Goal: Transaction & Acquisition: Purchase product/service

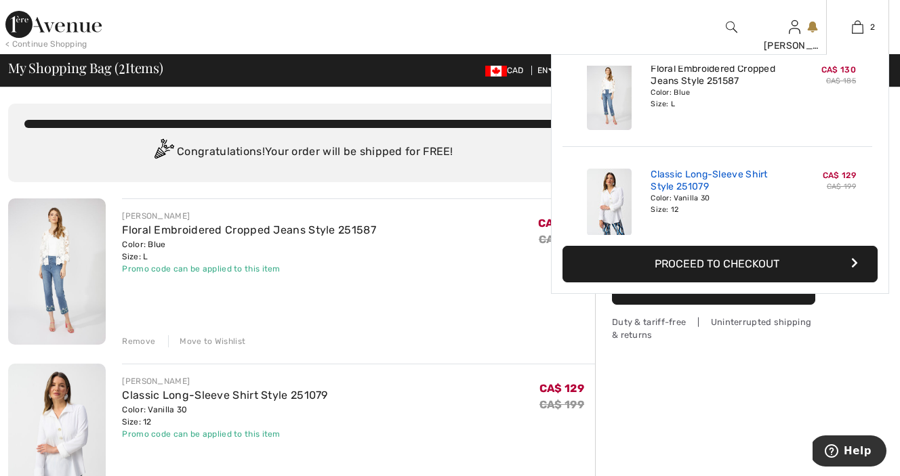
scroll to position [42, 0]
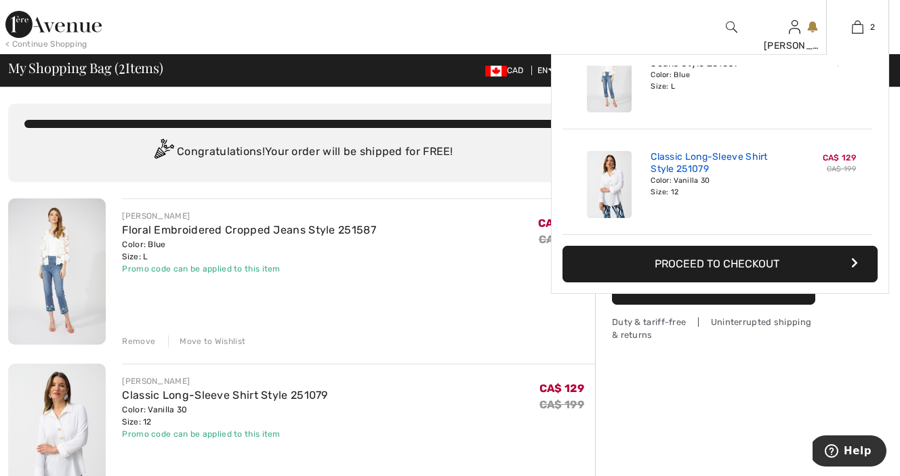
click at [667, 167] on link "Classic Long-Sleeve Shirt Style 251079" at bounding box center [718, 163] width 134 height 24
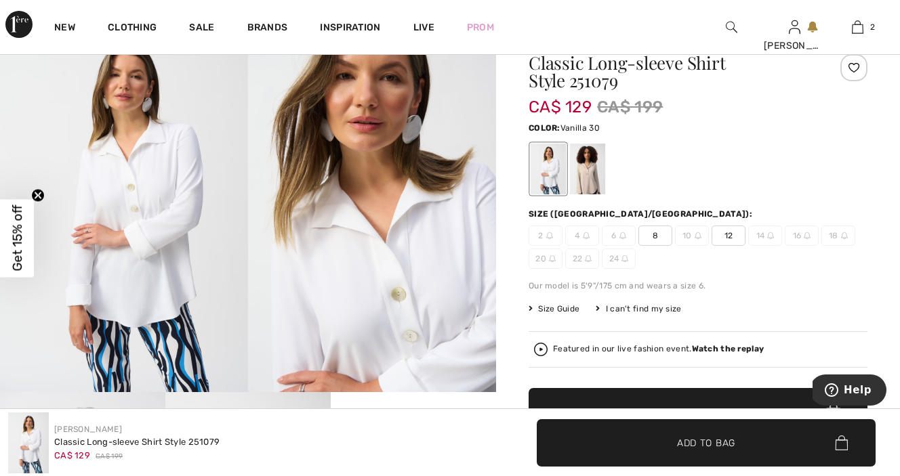
scroll to position [64, 0]
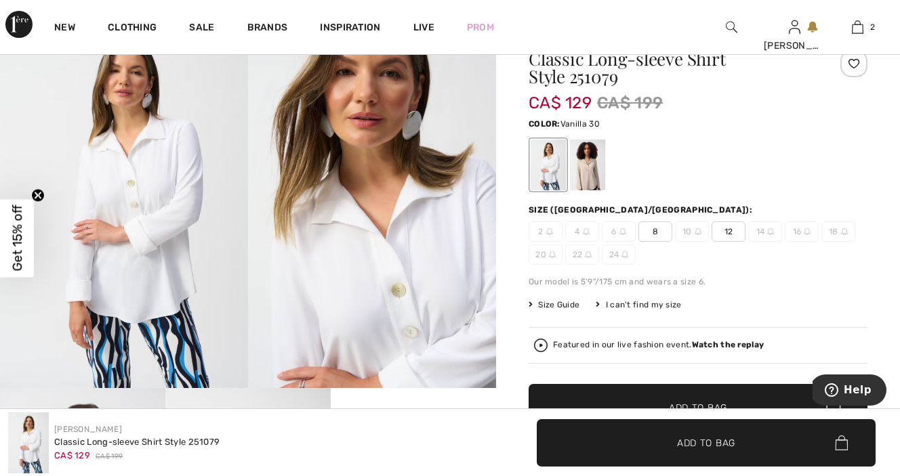
click at [731, 230] on span "12" at bounding box center [729, 232] width 34 height 20
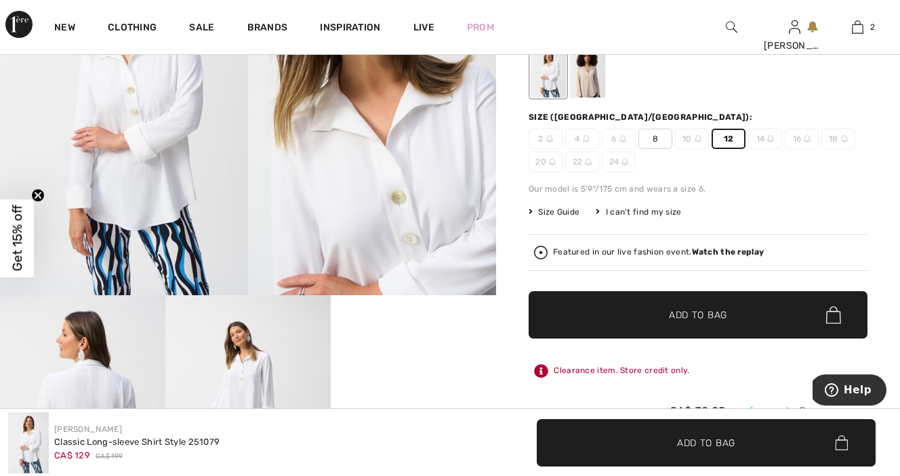
scroll to position [159, 0]
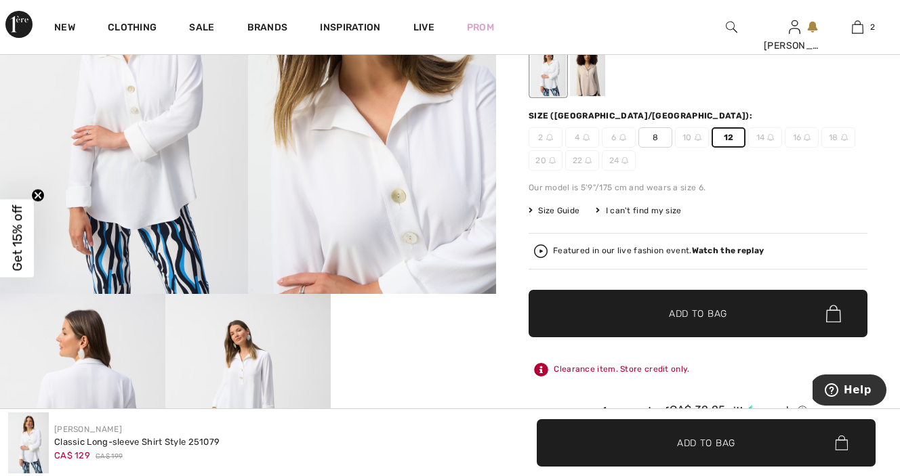
click at [711, 316] on span "Add to Bag" at bounding box center [698, 314] width 58 height 14
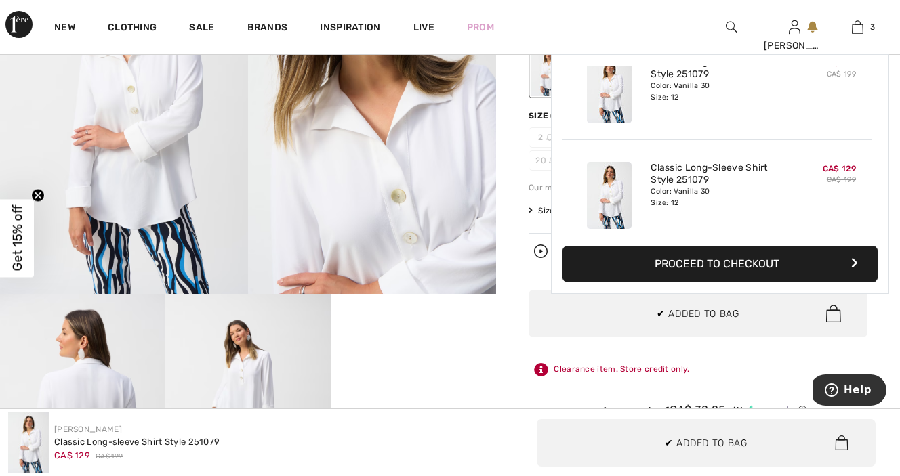
scroll to position [148, 0]
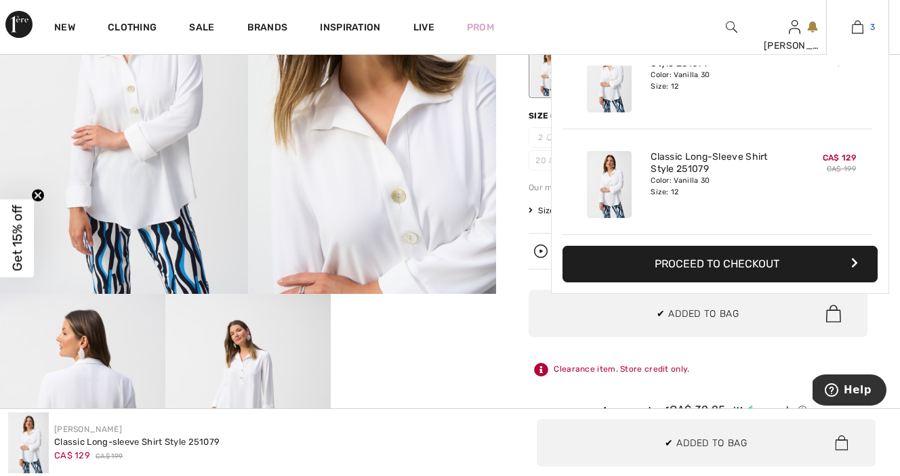
click at [860, 28] on img at bounding box center [858, 27] width 12 height 16
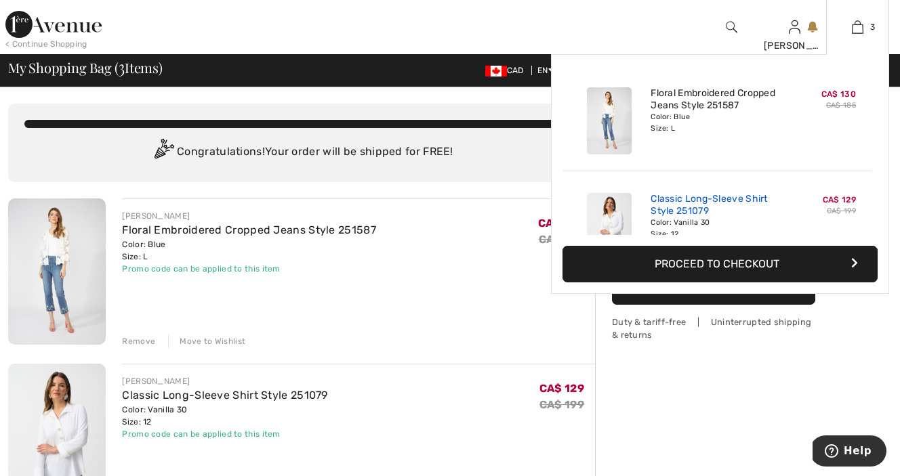
click at [771, 206] on link "Classic Long-Sleeve Shirt Style 251079" at bounding box center [718, 205] width 134 height 24
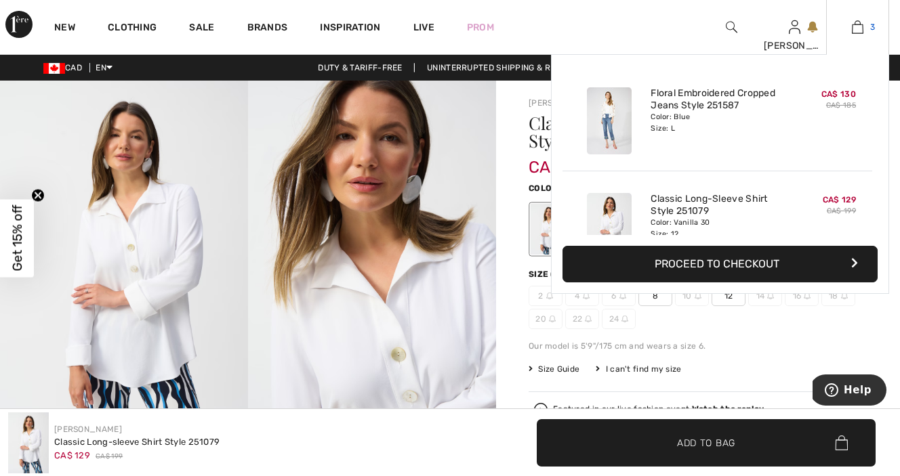
click at [859, 27] on img at bounding box center [858, 27] width 12 height 16
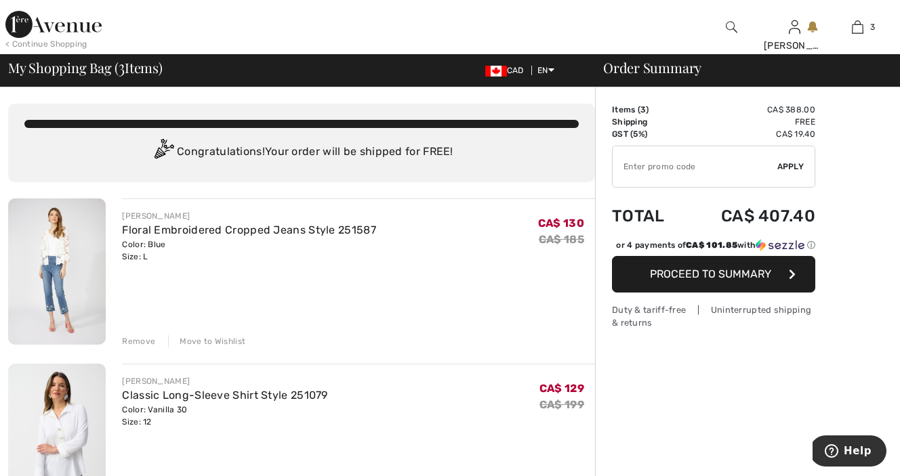
type input "NEW15"
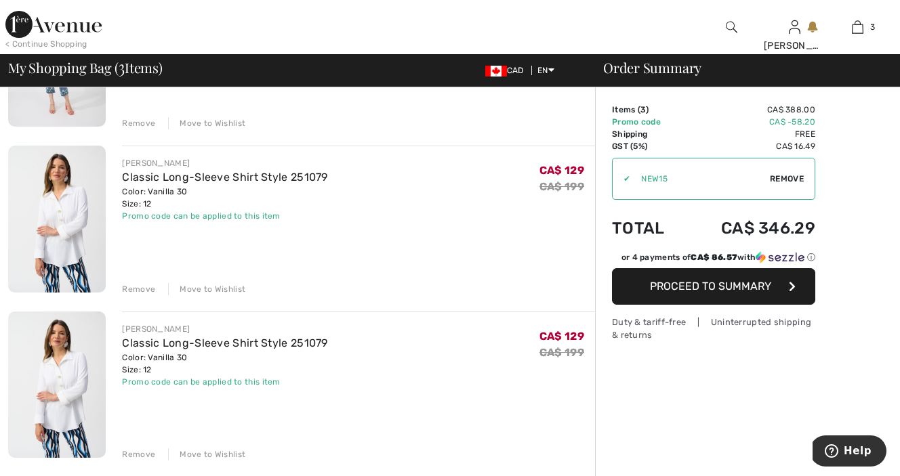
scroll to position [228, 0]
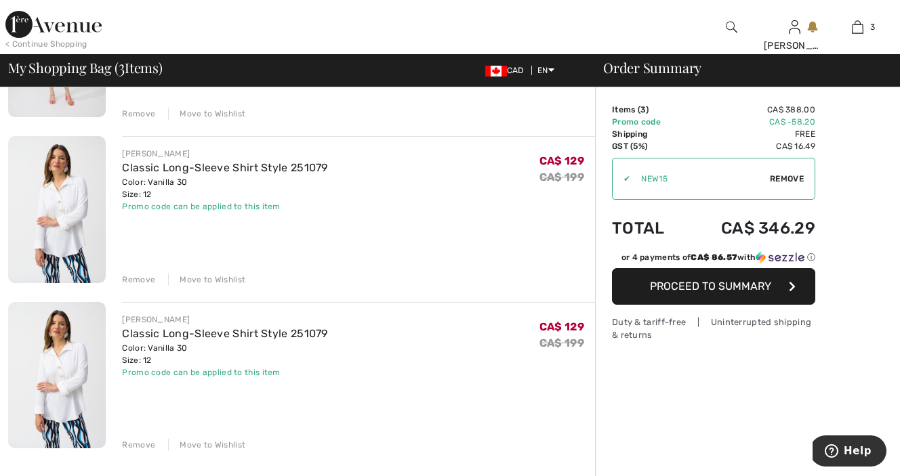
click at [137, 281] on div "Remove" at bounding box center [138, 280] width 33 height 12
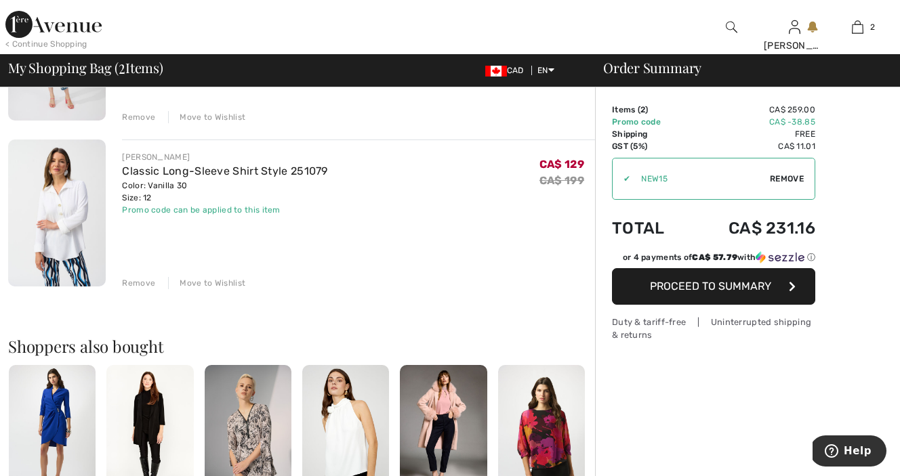
scroll to position [0, 0]
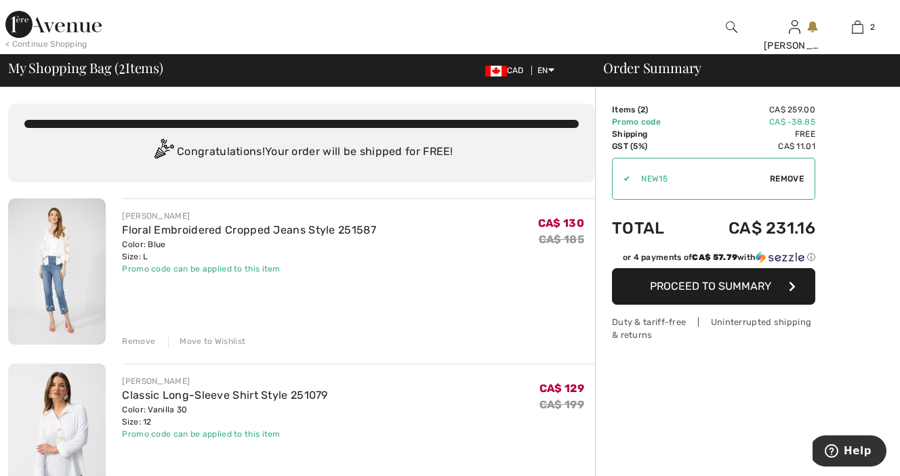
click at [729, 25] on img at bounding box center [732, 27] width 12 height 16
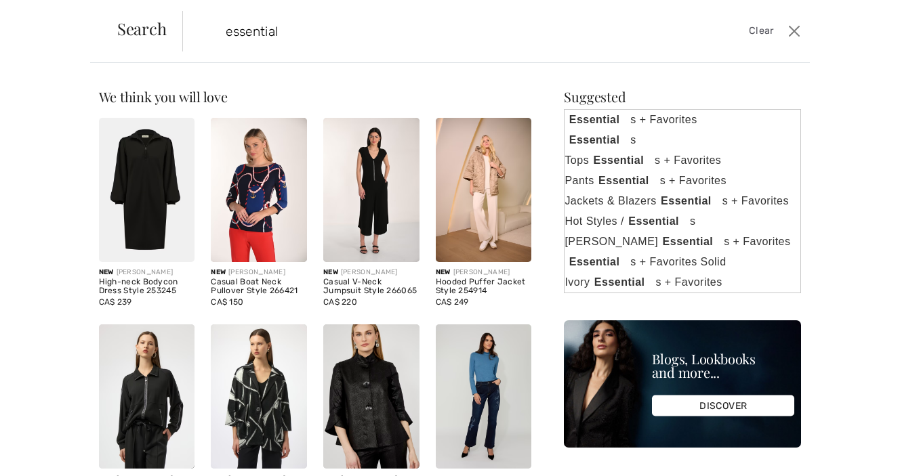
click at [335, 28] on input "essential" at bounding box center [429, 31] width 426 height 41
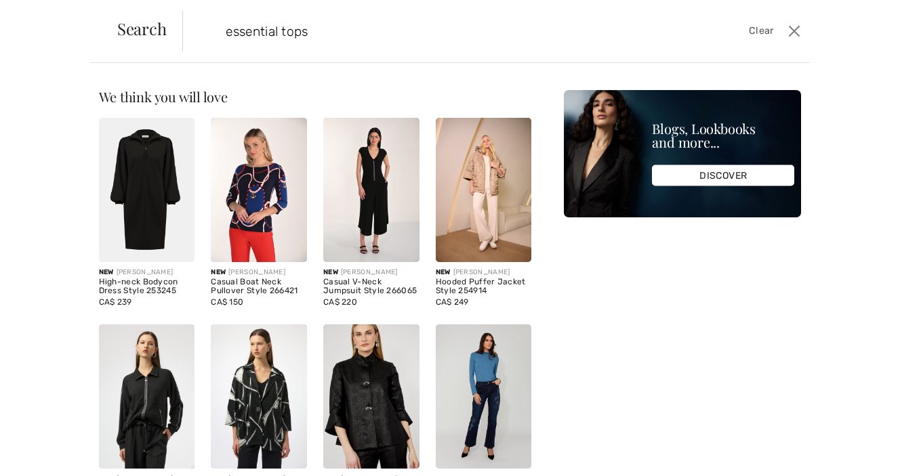
type input "essential tops"
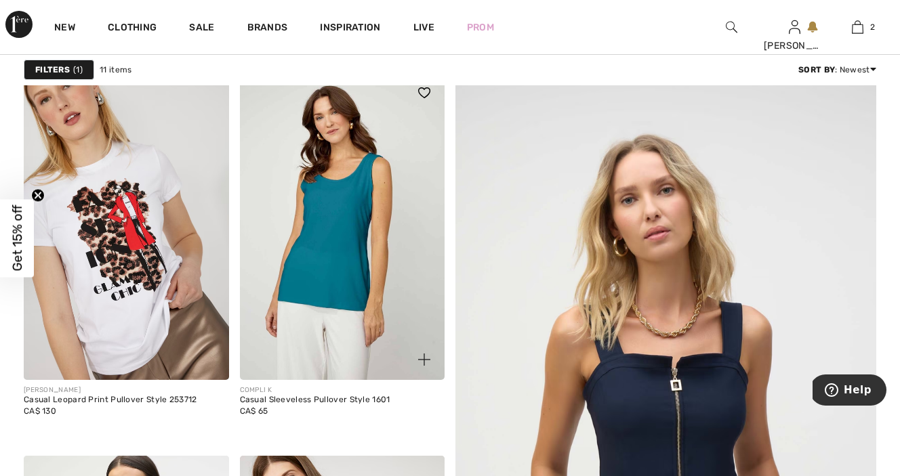
scroll to position [130, 0]
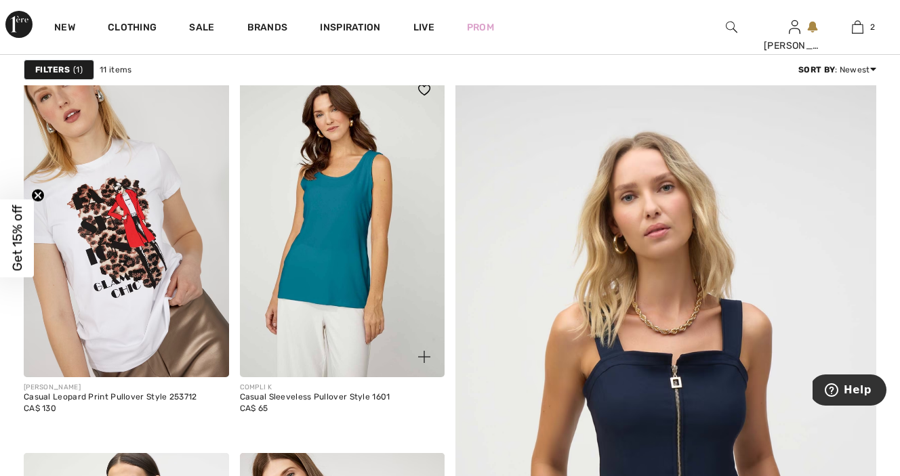
click at [337, 252] on img at bounding box center [342, 224] width 205 height 308
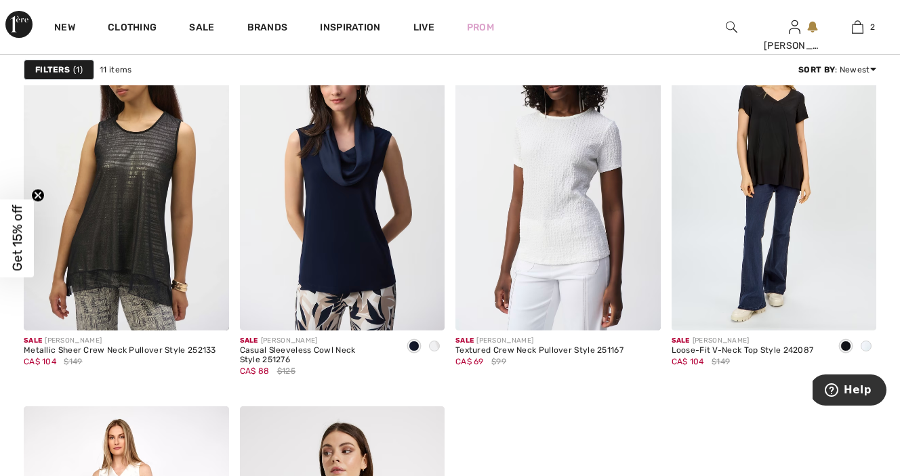
scroll to position [931, 0]
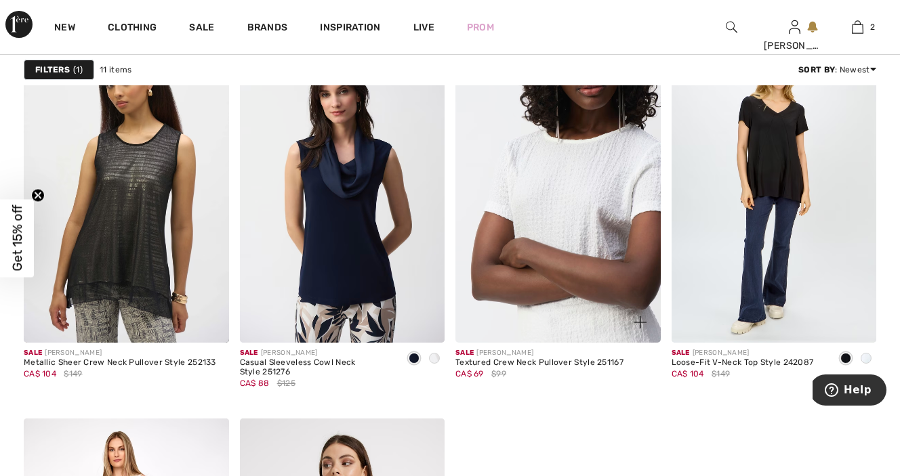
click at [565, 248] on img at bounding box center [557, 190] width 205 height 308
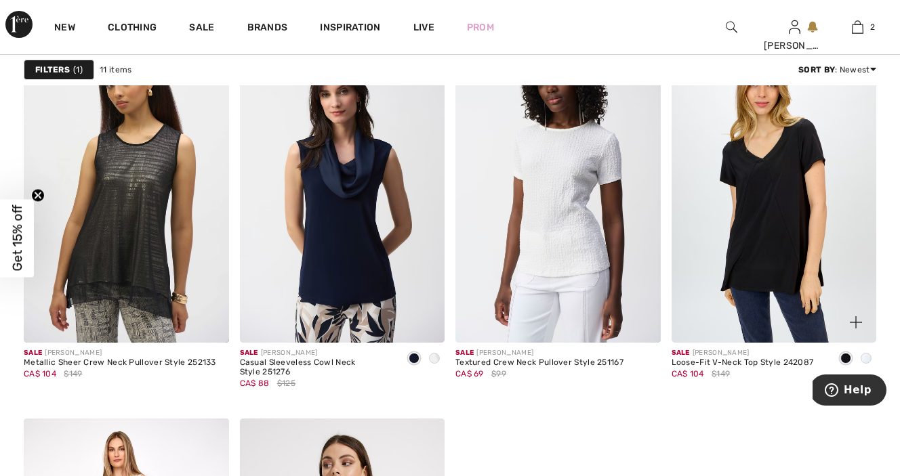
click at [764, 196] on img at bounding box center [774, 190] width 205 height 308
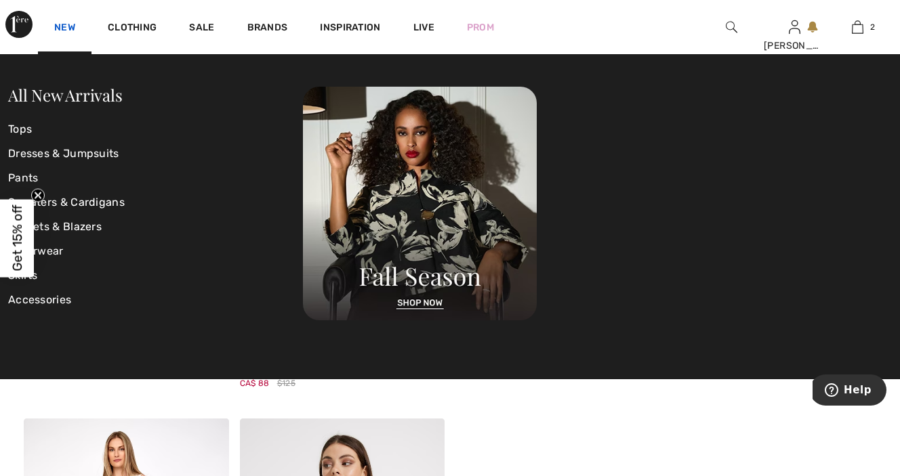
click at [67, 29] on link "New" at bounding box center [64, 29] width 21 height 14
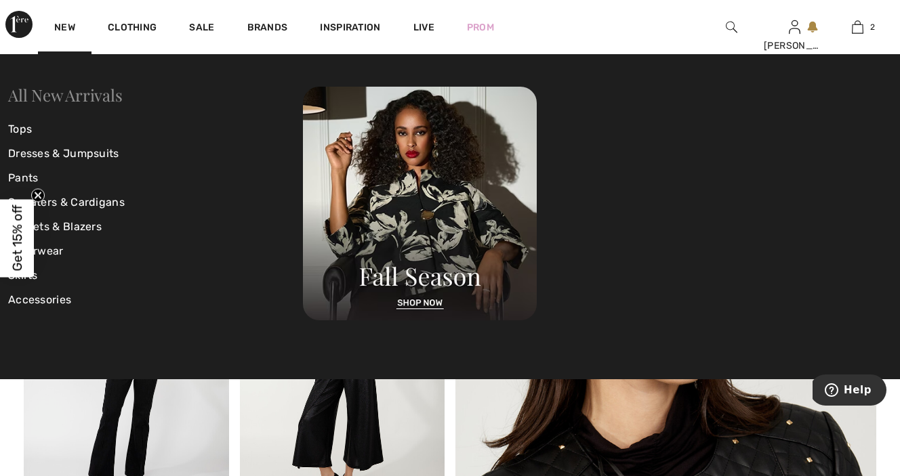
click at [69, 100] on link "All New Arrivals" at bounding box center [65, 95] width 114 height 22
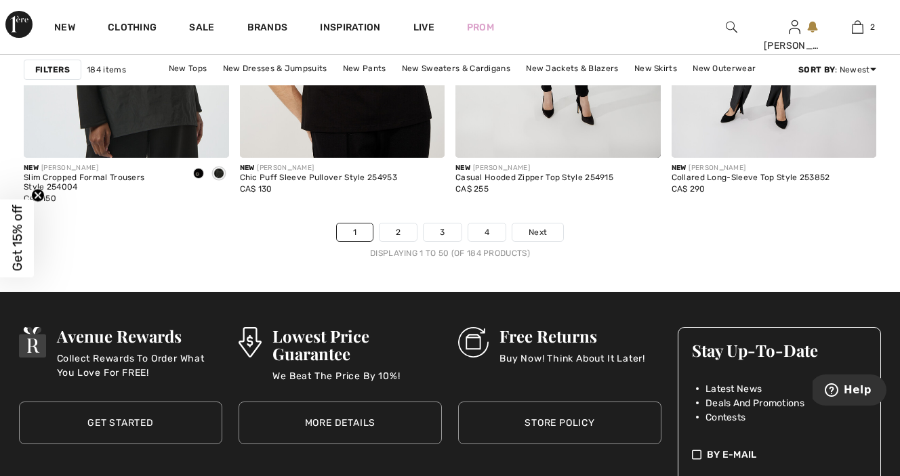
scroll to position [5777, 0]
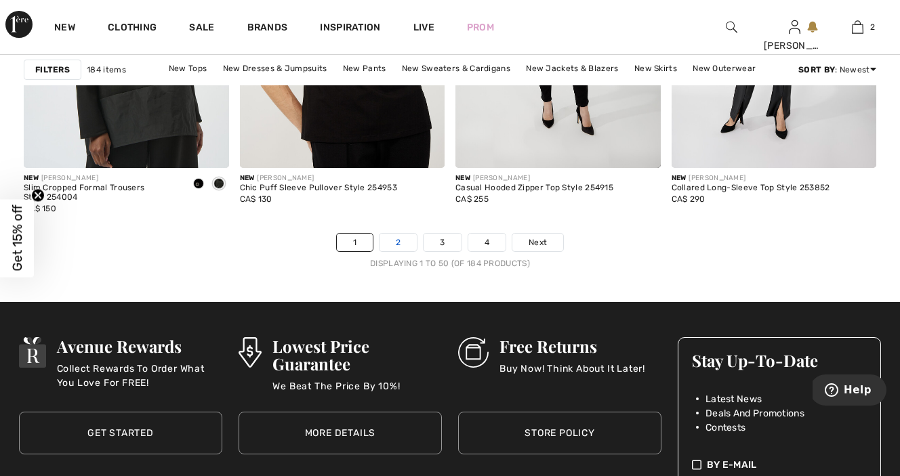
click at [401, 246] on link "2" at bounding box center [398, 243] width 37 height 18
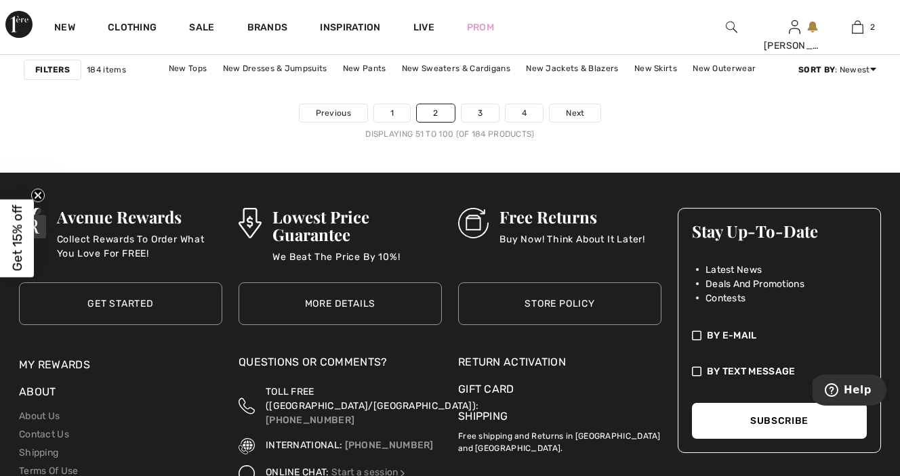
scroll to position [5882, 0]
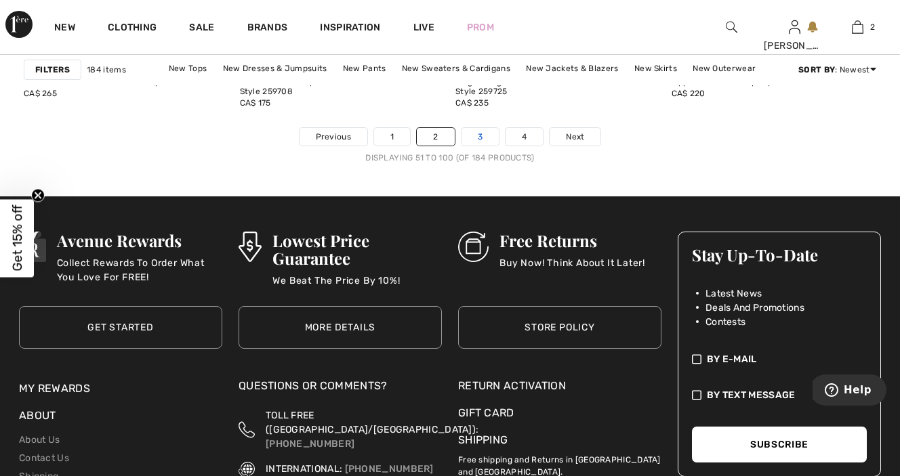
click at [474, 134] on link "3" at bounding box center [480, 137] width 37 height 18
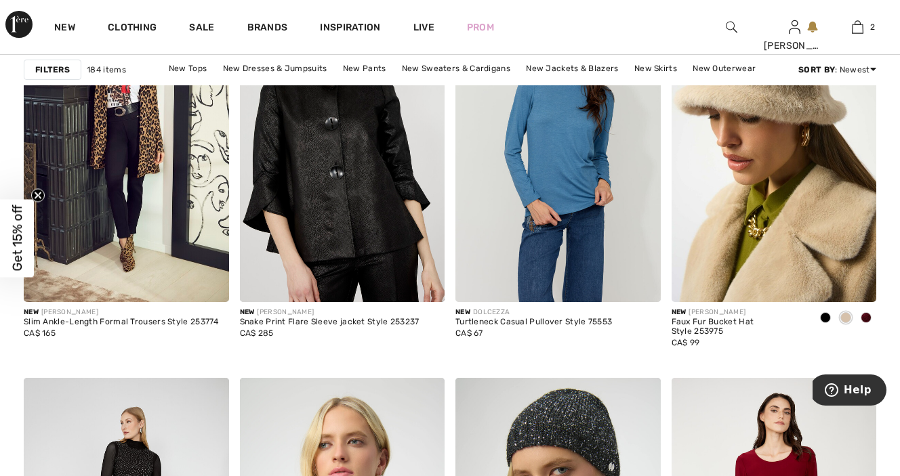
scroll to position [5261, 0]
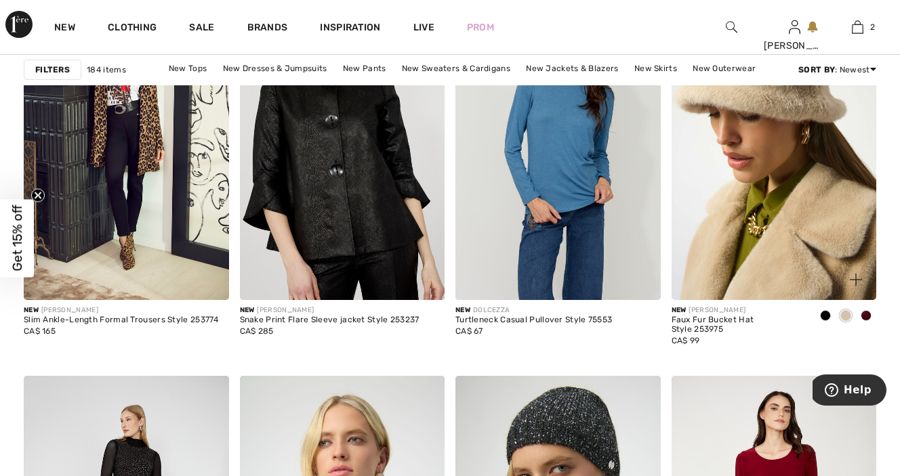
click at [827, 315] on span at bounding box center [825, 315] width 11 height 11
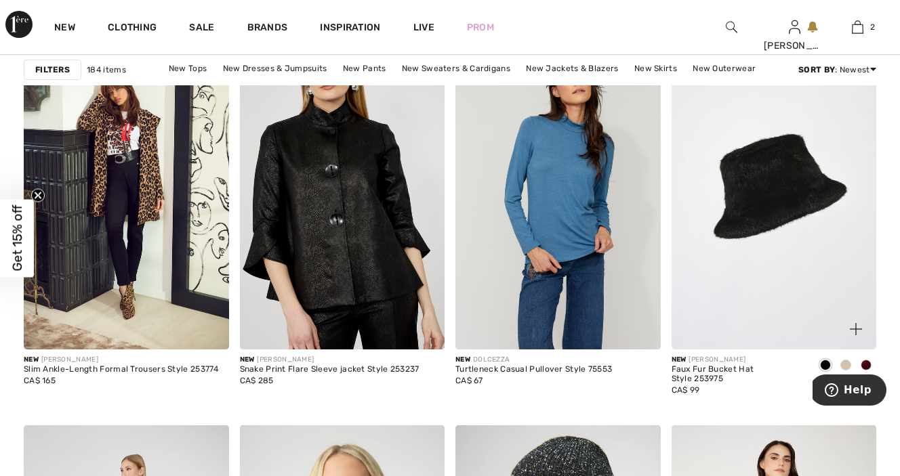
scroll to position [5209, 0]
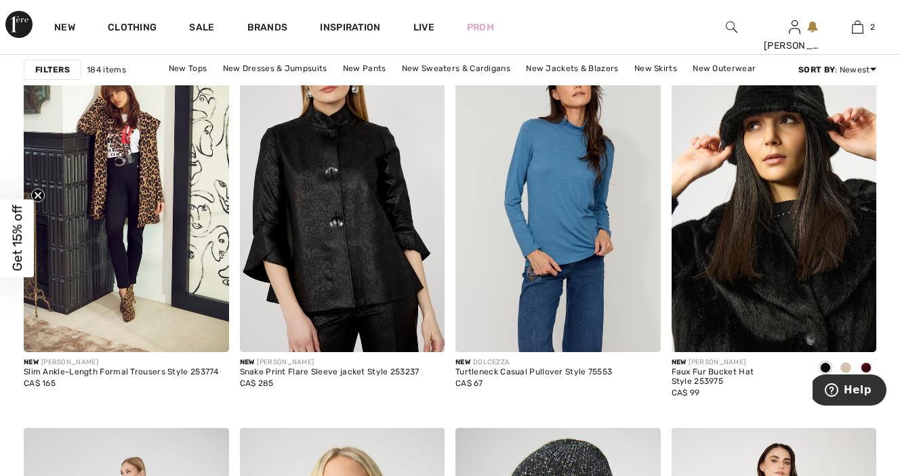
click at [863, 369] on span at bounding box center [866, 368] width 11 height 11
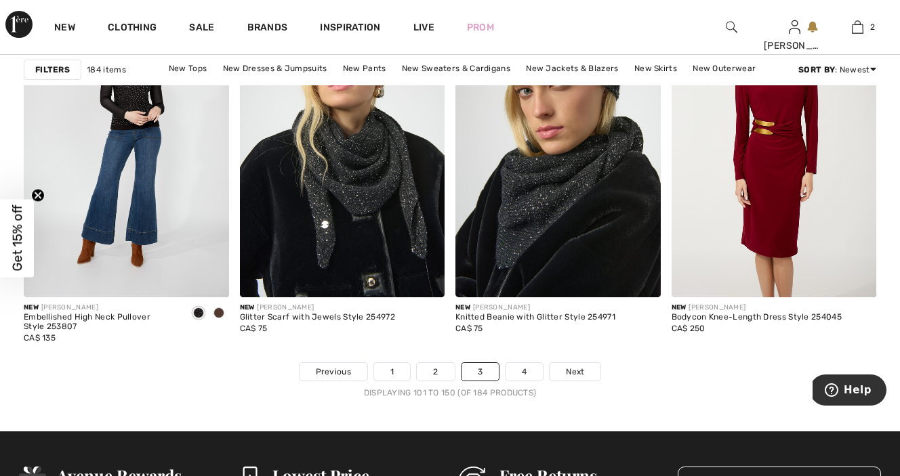
scroll to position [5642, 0]
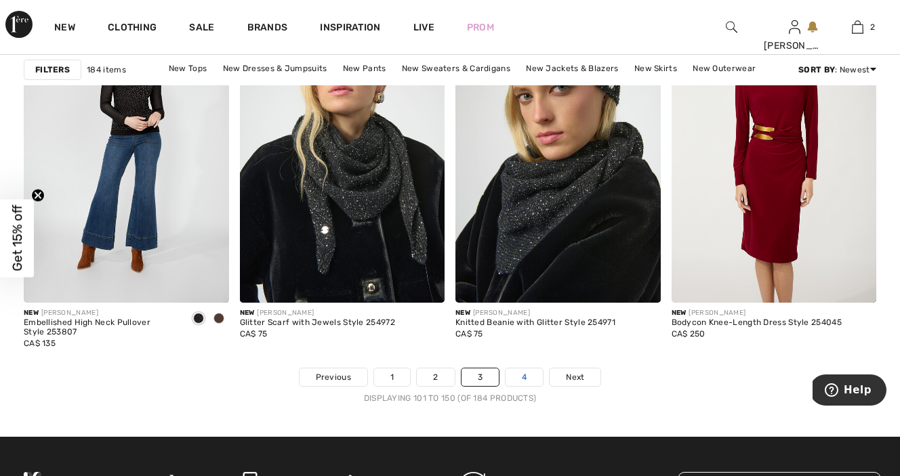
click at [530, 377] on link "4" at bounding box center [524, 378] width 37 height 18
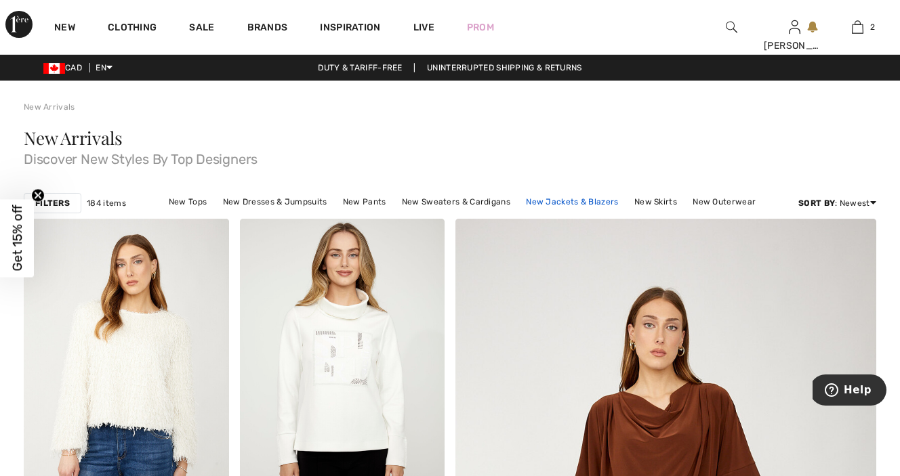
click at [577, 203] on link "New Jackets & Blazers" at bounding box center [572, 202] width 106 height 18
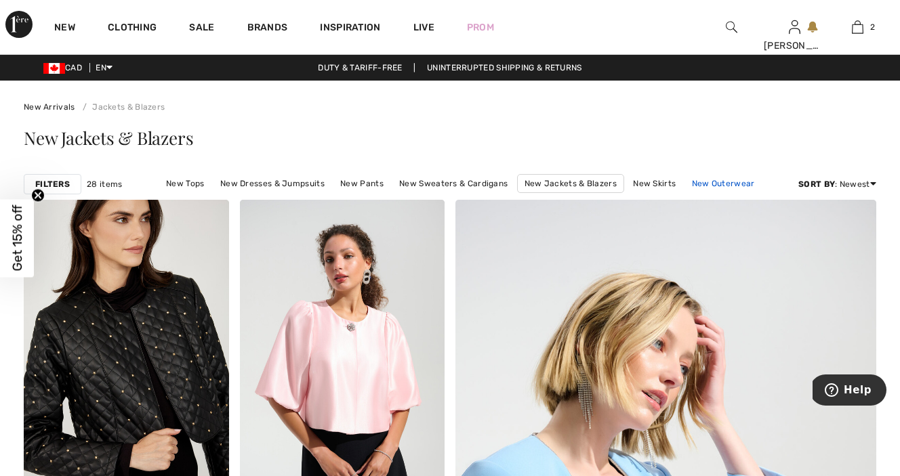
click at [706, 178] on link "New Outerwear" at bounding box center [723, 184] width 77 height 18
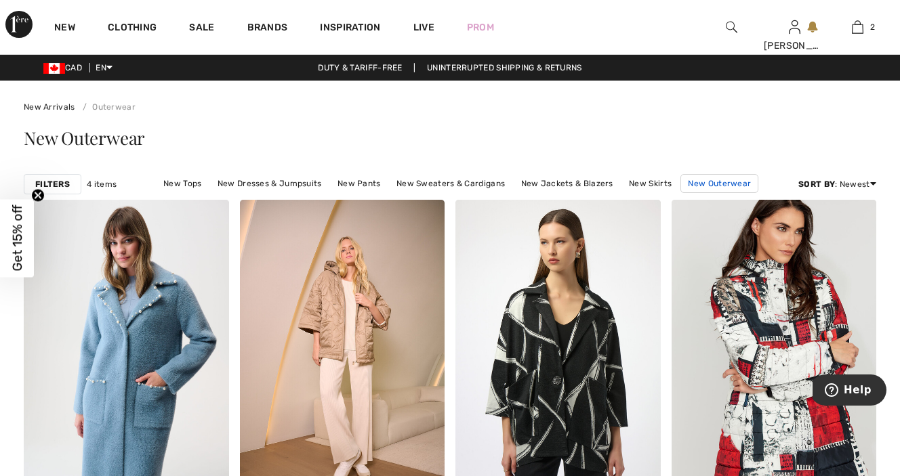
click at [711, 184] on link "New Outerwear" at bounding box center [719, 183] width 78 height 19
